Goal: Information Seeking & Learning: Understand process/instructions

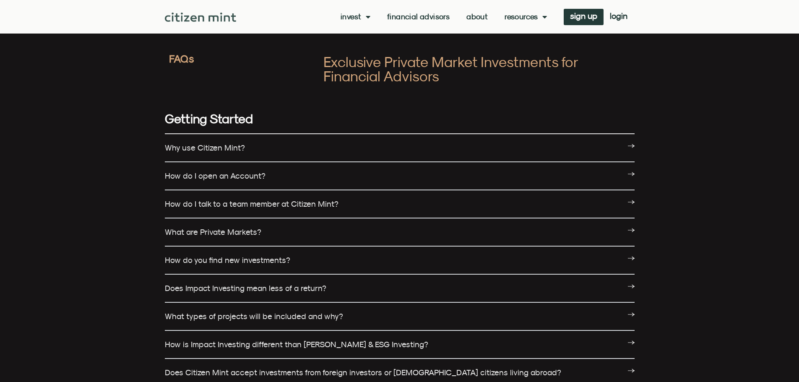
click at [219, 146] on link "Why use Citizen Mint?" at bounding box center [205, 147] width 80 height 9
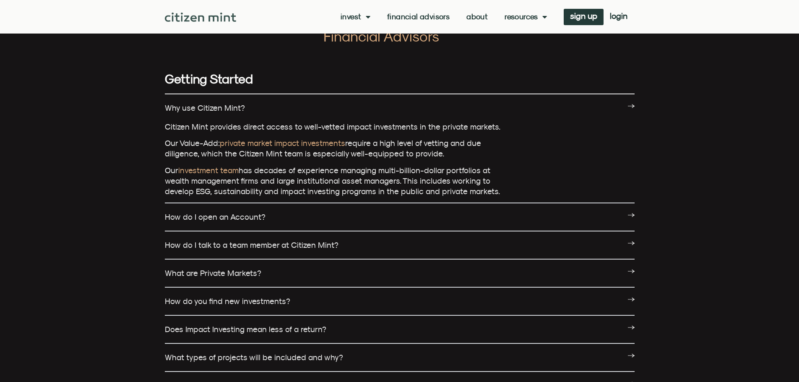
scroll to position [42, 0]
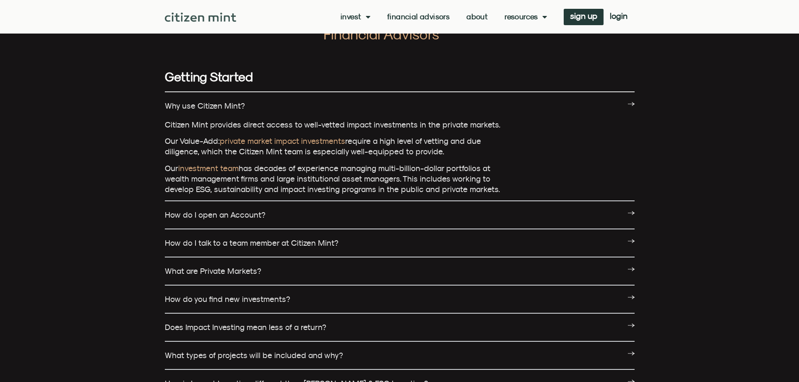
click at [232, 210] on link "How do I open an Account?" at bounding box center [215, 214] width 101 height 9
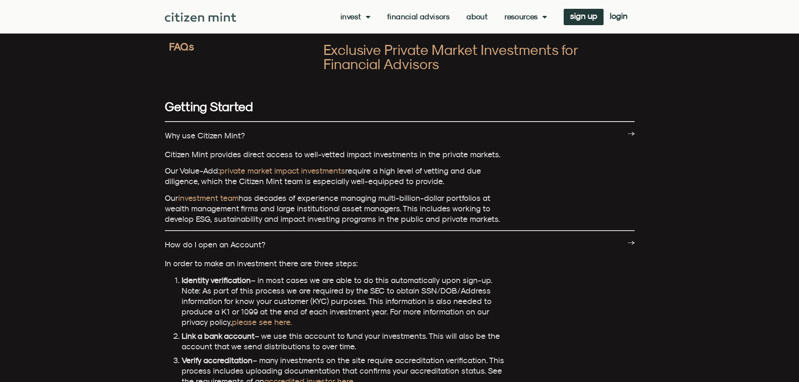
scroll to position [0, 0]
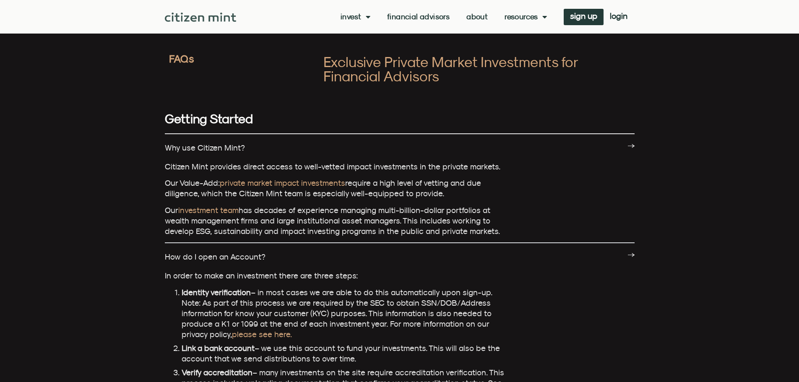
click at [422, 19] on link "Financial Advisors" at bounding box center [418, 17] width 63 height 8
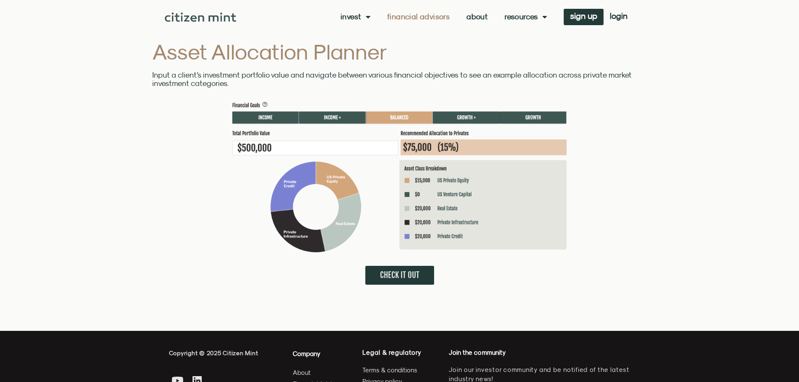
scroll to position [2224, 0]
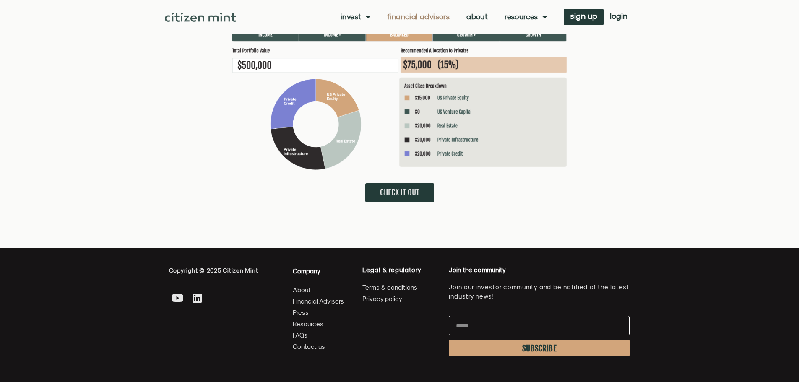
click at [304, 336] on span "FAQs" at bounding box center [300, 335] width 15 height 10
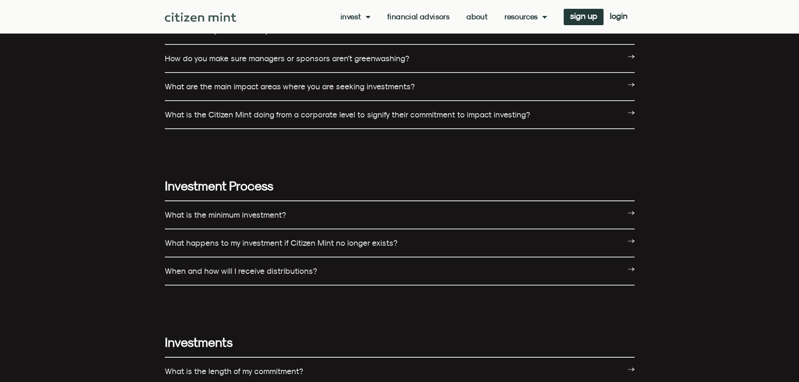
scroll to position [629, 0]
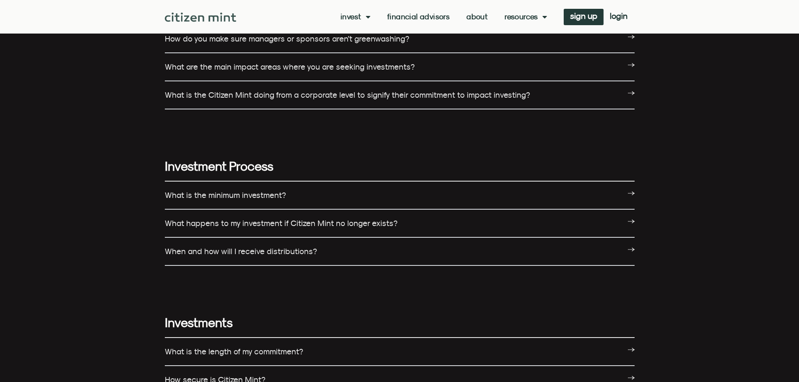
click at [277, 223] on link "What happens to my investment if Citizen Mint no longer exists?" at bounding box center [281, 223] width 233 height 9
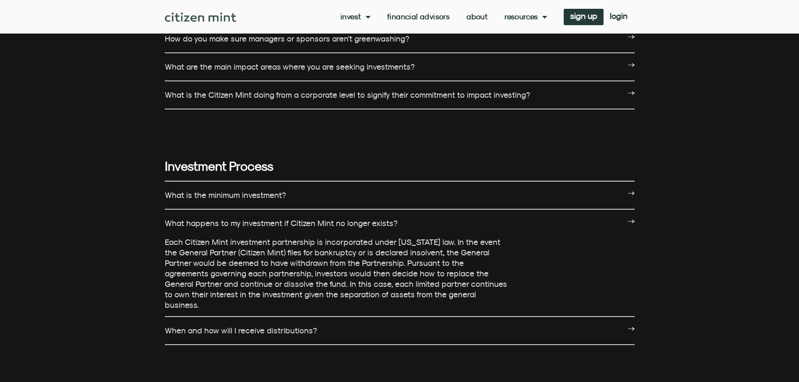
click at [256, 326] on link "When and how will I receive distributions?" at bounding box center [241, 330] width 152 height 9
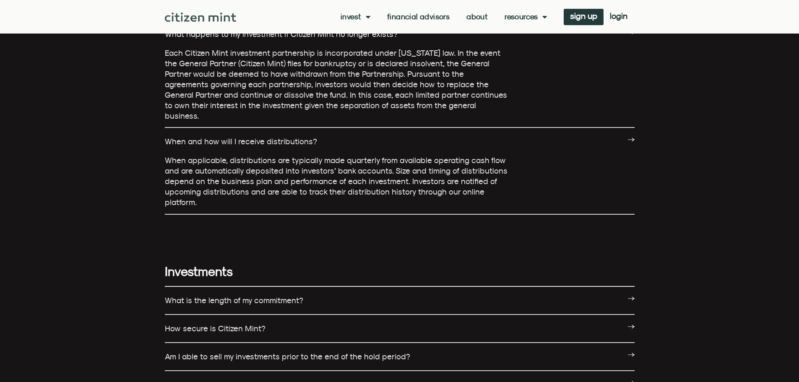
scroll to position [839, 0]
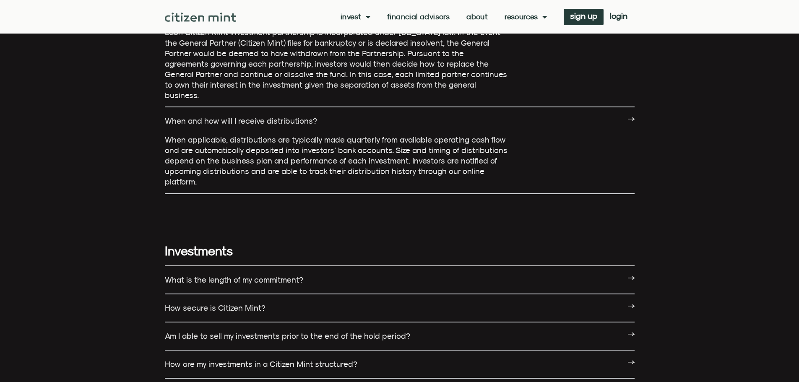
click at [259, 331] on link "Am I able to sell my investments prior to the end of the hold period?" at bounding box center [287, 335] width 245 height 9
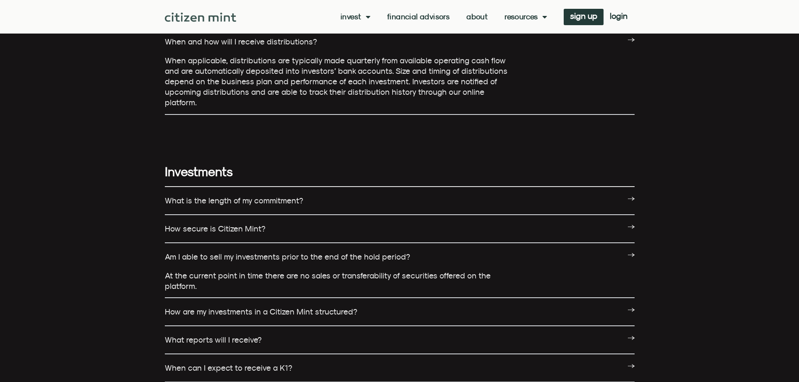
scroll to position [923, 0]
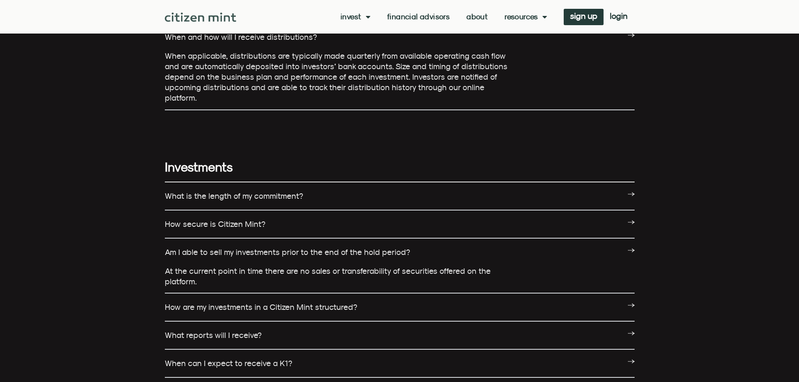
click at [233, 303] on link "How are my investments in a Citizen Mint structured?" at bounding box center [261, 307] width 193 height 9
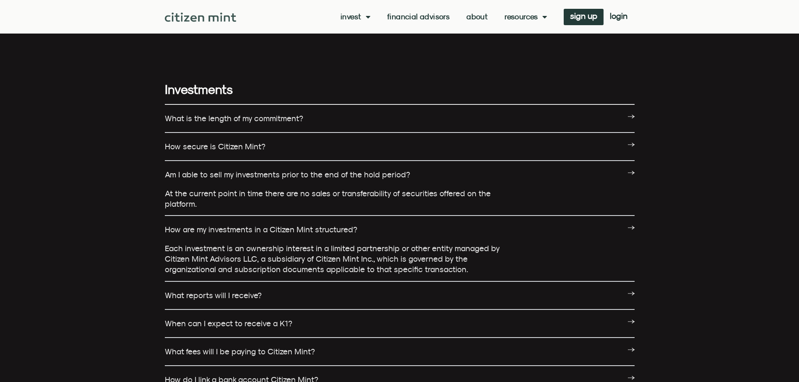
scroll to position [1007, 0]
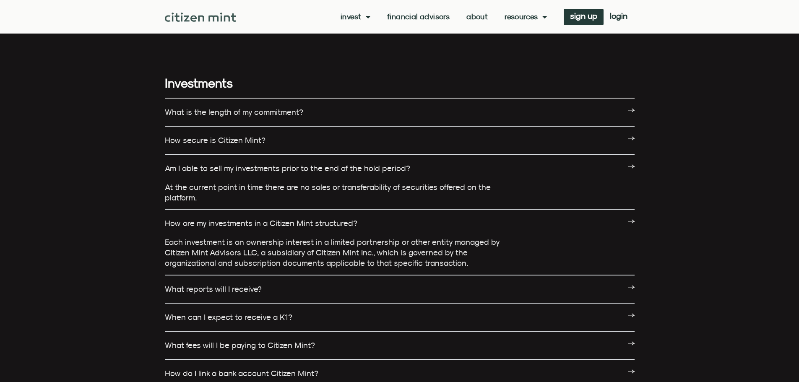
click at [234, 285] on link "What reports will I receive?" at bounding box center [213, 289] width 97 height 9
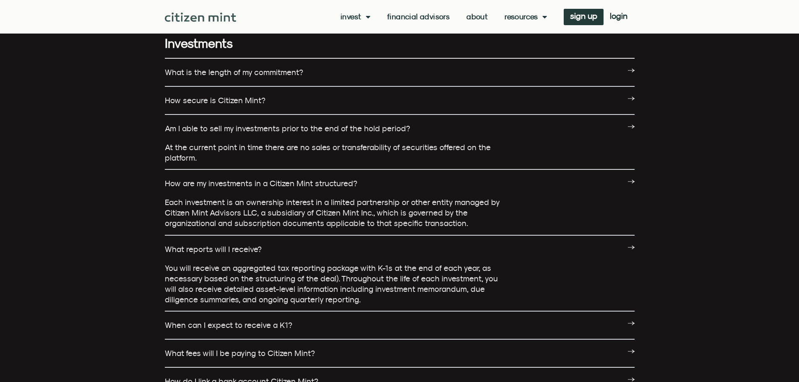
scroll to position [1049, 0]
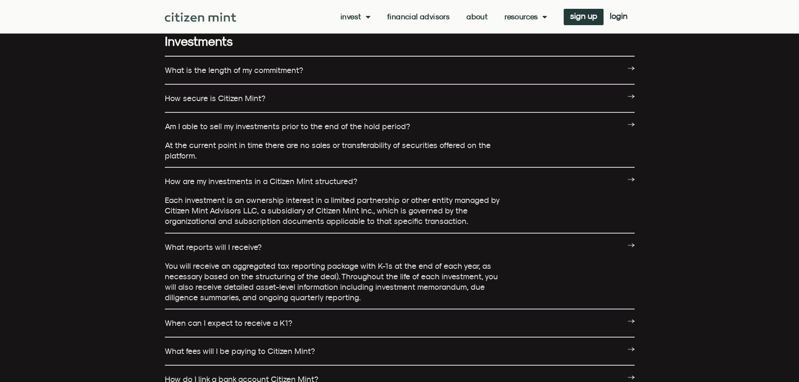
click at [236, 318] on link "When can I expect to receive a K1?" at bounding box center [229, 322] width 128 height 9
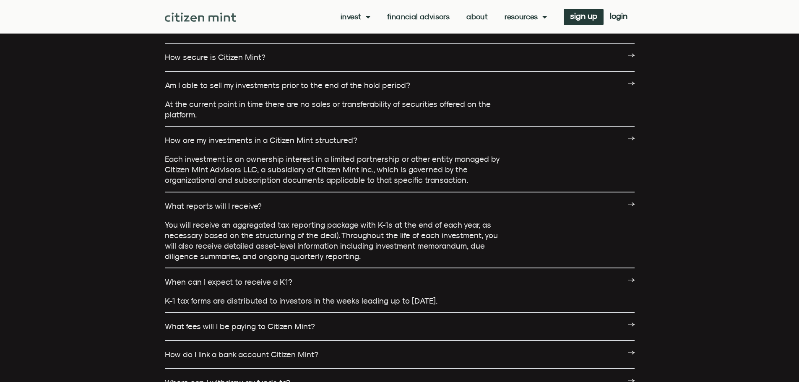
scroll to position [1091, 0]
click at [250, 321] on link "What fees will I be paying to Citizen Mint?" at bounding box center [240, 325] width 150 height 9
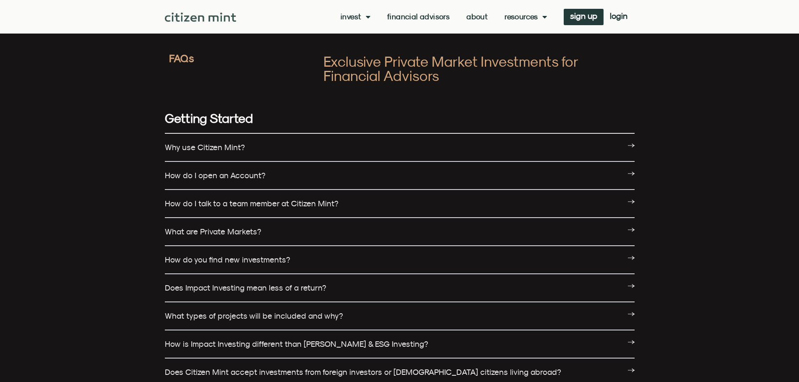
scroll to position [0, 0]
click at [528, 17] on link "Resources" at bounding box center [526, 17] width 42 height 8
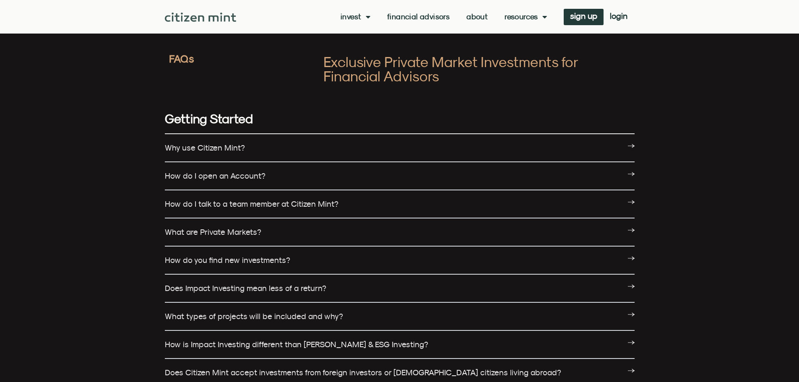
click at [354, 20] on link "Invest" at bounding box center [356, 17] width 30 height 8
click at [350, 13] on link "Invest" at bounding box center [356, 17] width 30 height 8
click at [363, 49] on link "how it works" at bounding box center [368, 49] width 55 height 19
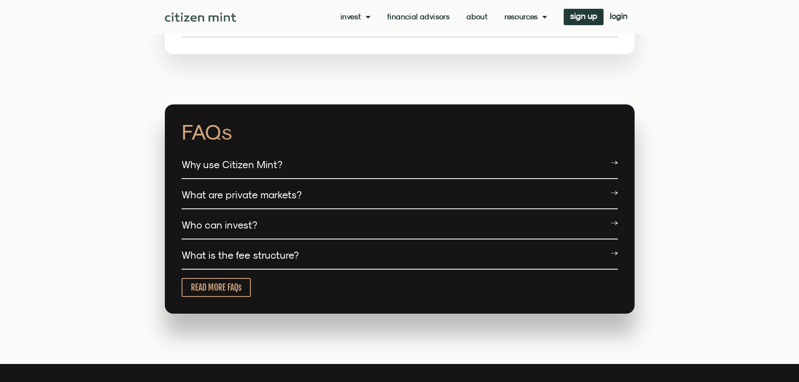
scroll to position [1553, 0]
